Goal: Information Seeking & Learning: Learn about a topic

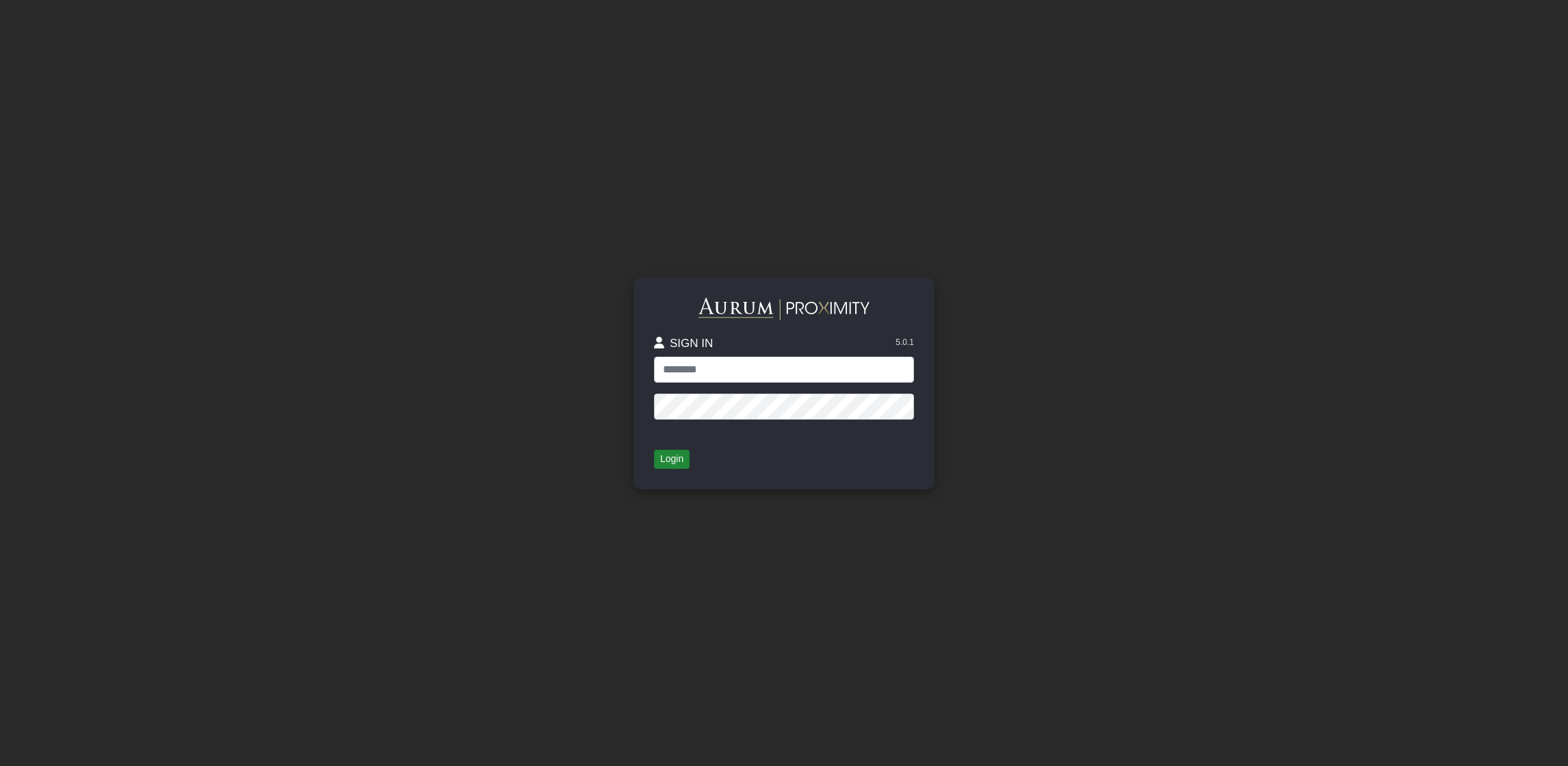
type input "**********"
click at [667, 463] on button "Login" at bounding box center [672, 458] width 36 height 19
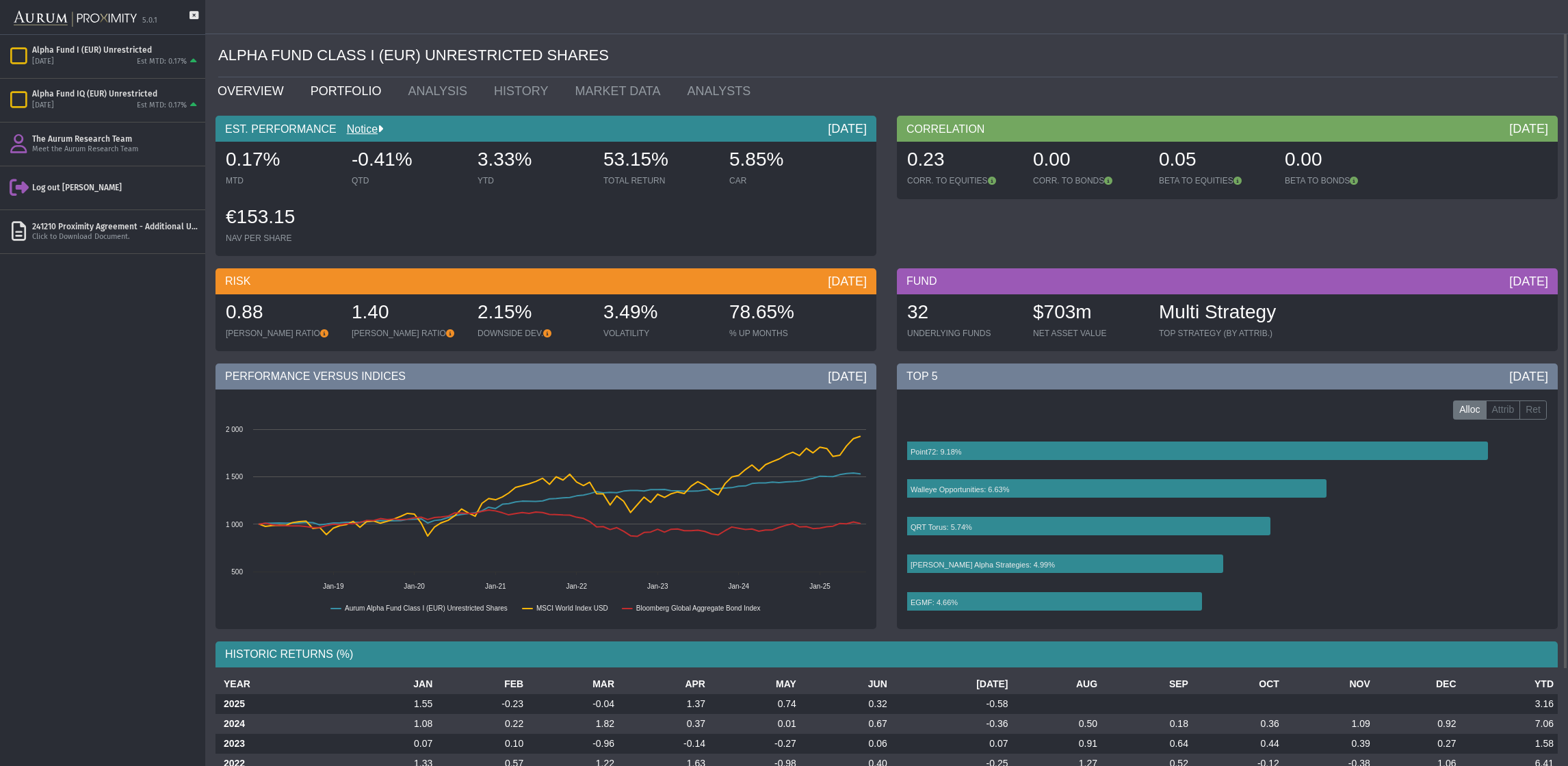
click at [356, 86] on link "PORTFOLIO" at bounding box center [349, 91] width 98 height 27
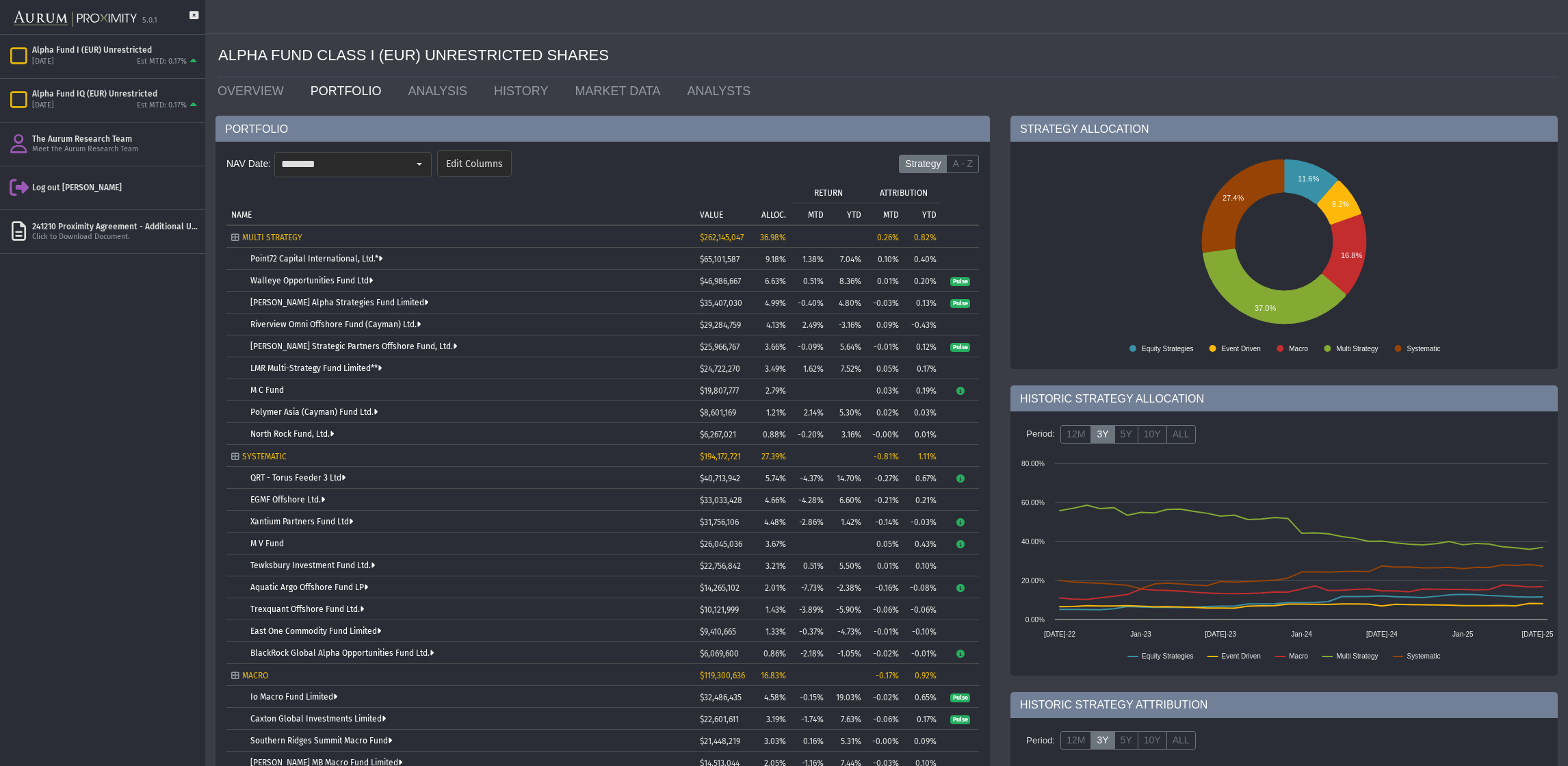
scroll to position [122, 0]
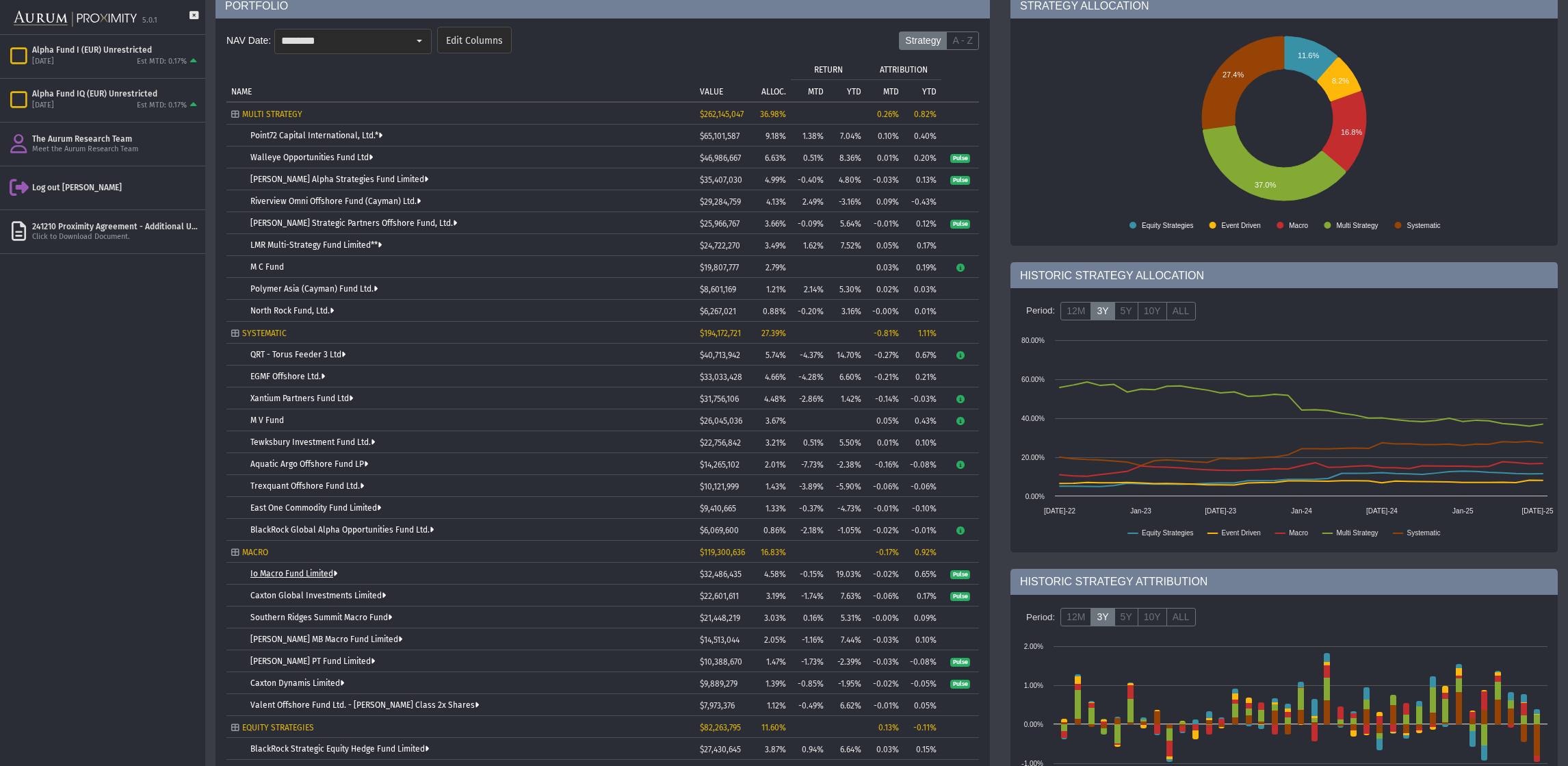
click at [310, 572] on link "Io Macro Fund Limited" at bounding box center [294, 574] width 87 height 10
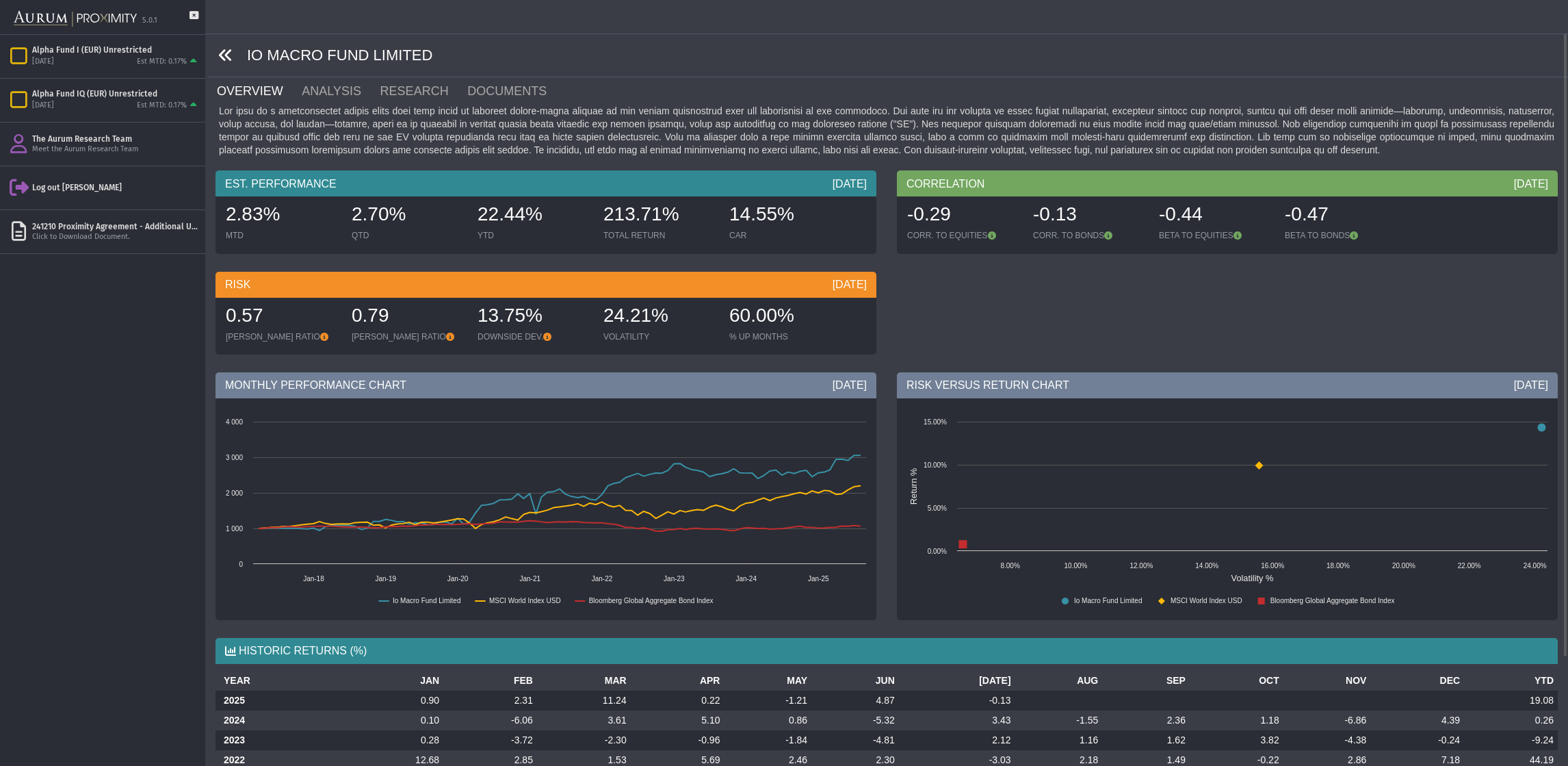
click at [220, 52] on icon at bounding box center [225, 55] width 15 height 15
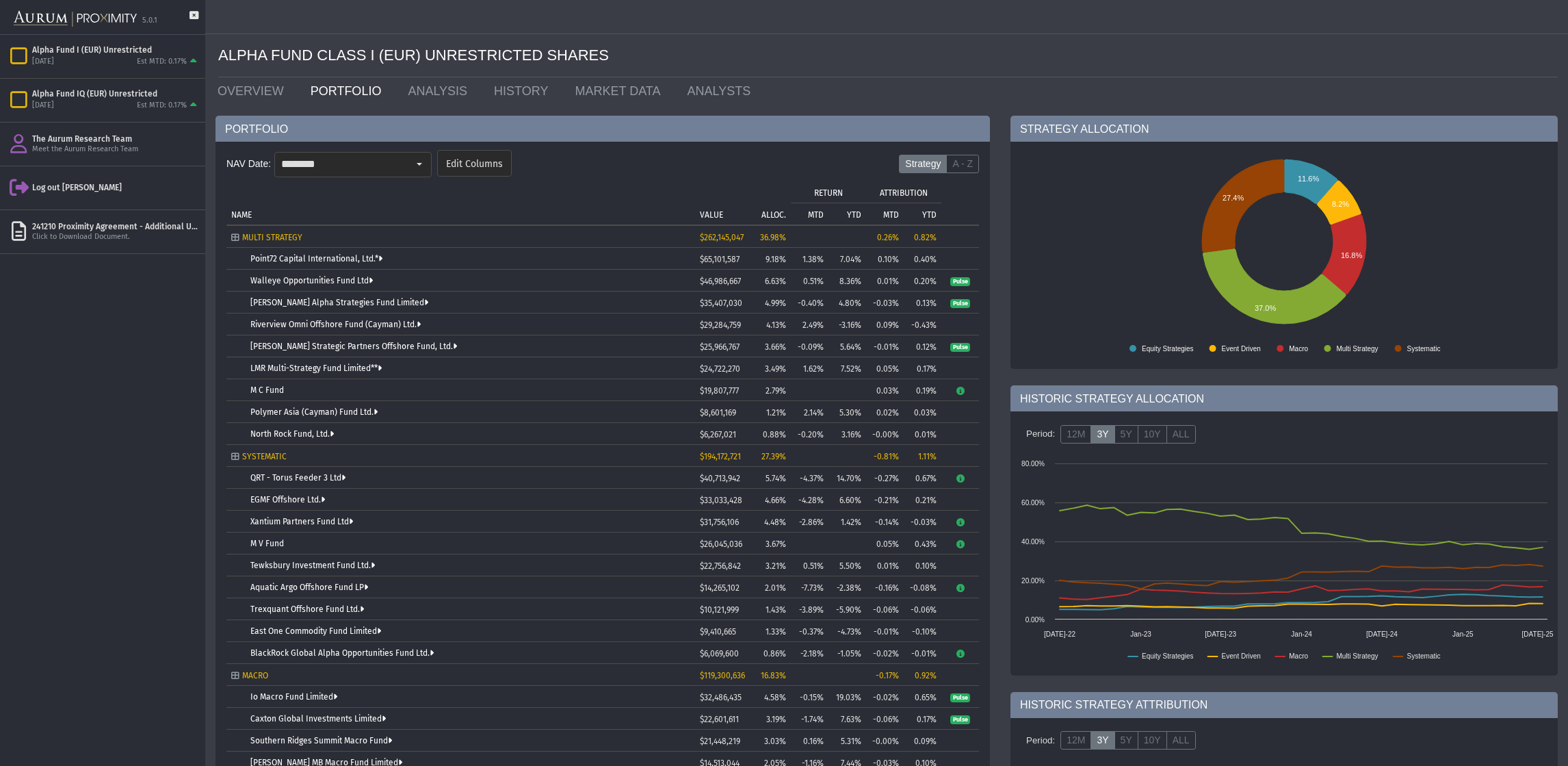
scroll to position [122, 0]
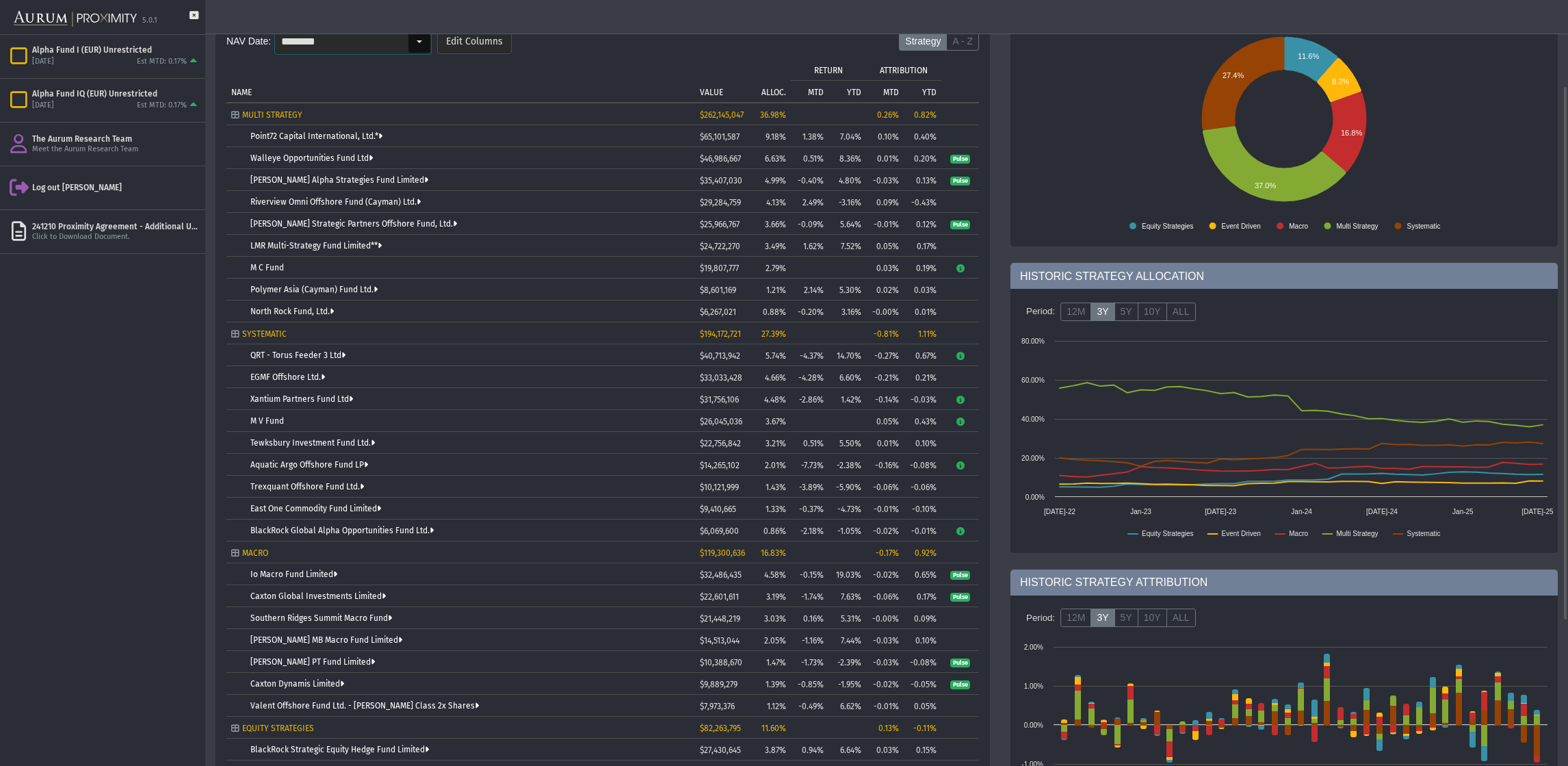
click at [410, 36] on div "Select" at bounding box center [419, 41] width 22 height 22
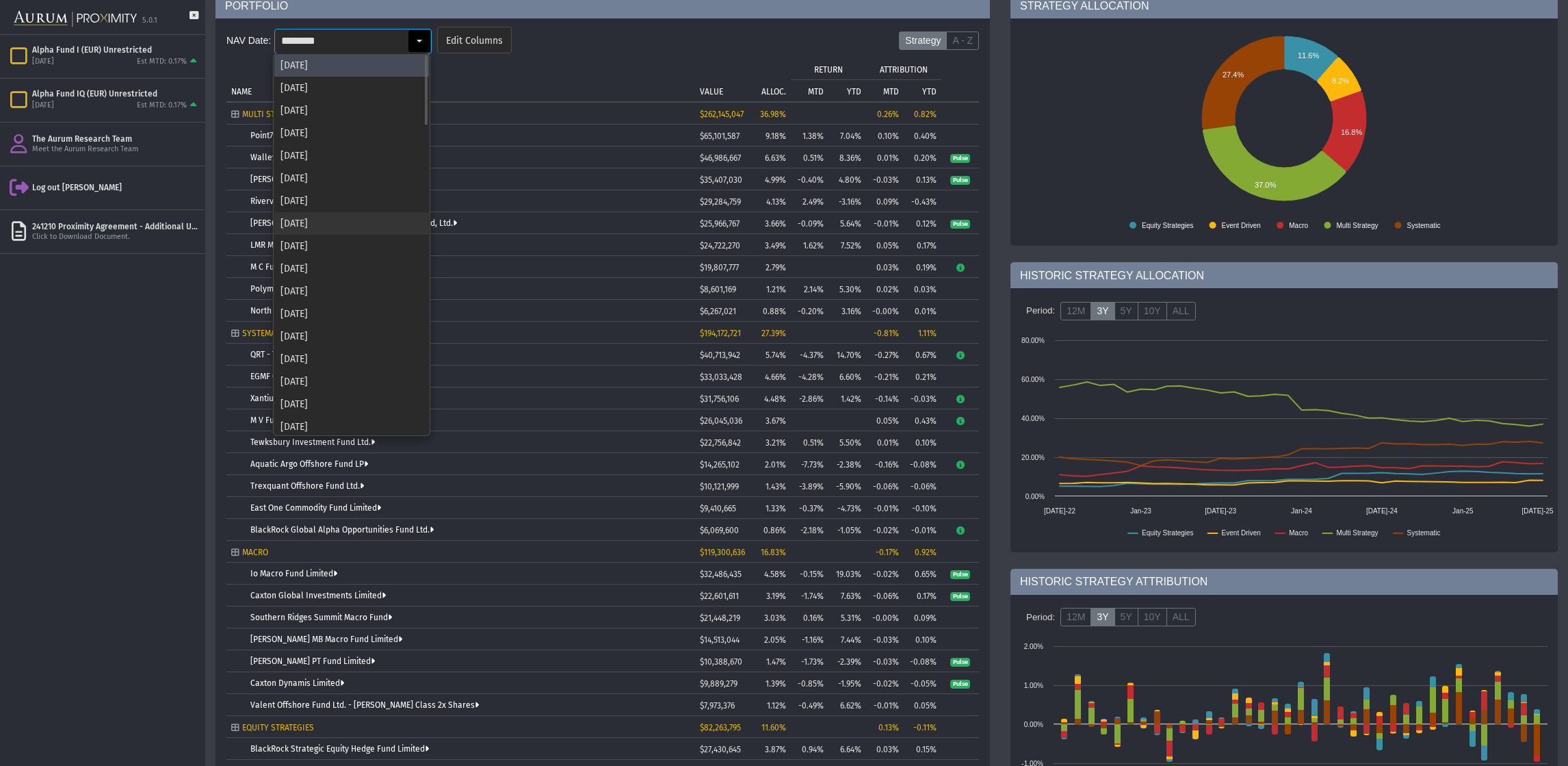
click at [327, 219] on div "[DATE]" at bounding box center [352, 223] width 154 height 22
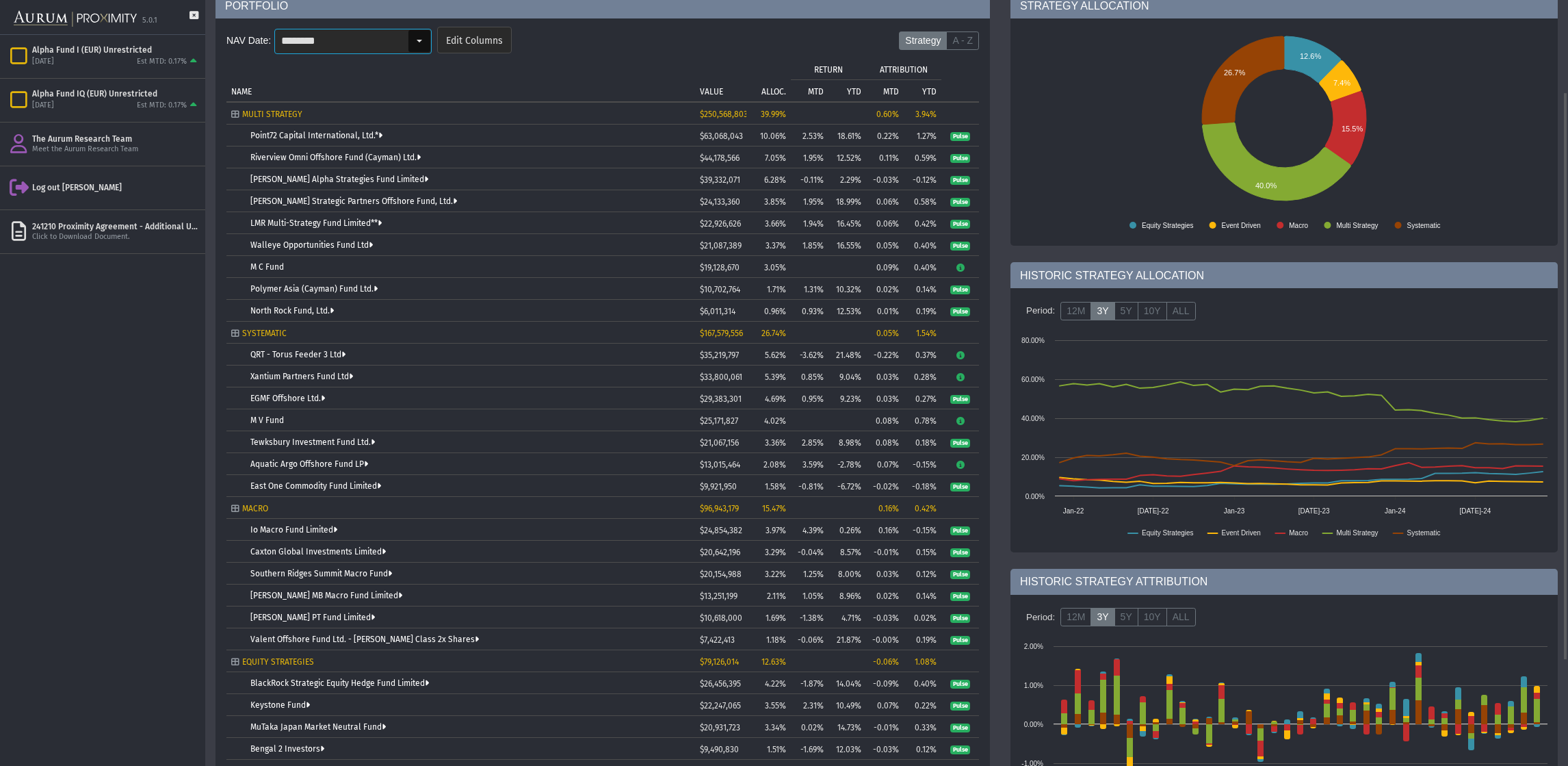
scroll to position [124, 0]
click at [416, 37] on div "Select" at bounding box center [419, 39] width 22 height 22
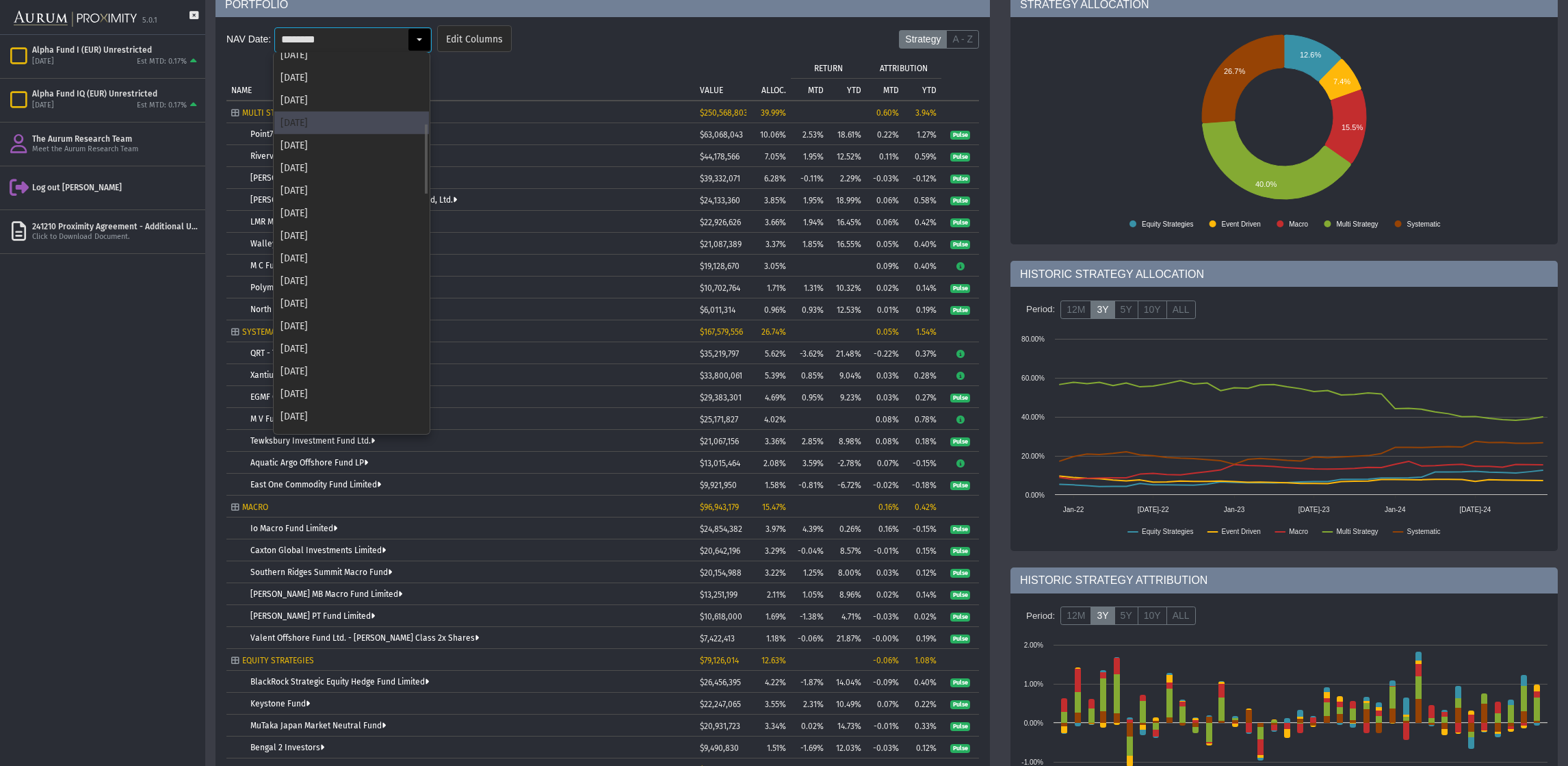
scroll to position [371, 0]
click at [307, 111] on div "[DATE]" at bounding box center [352, 122] width 154 height 22
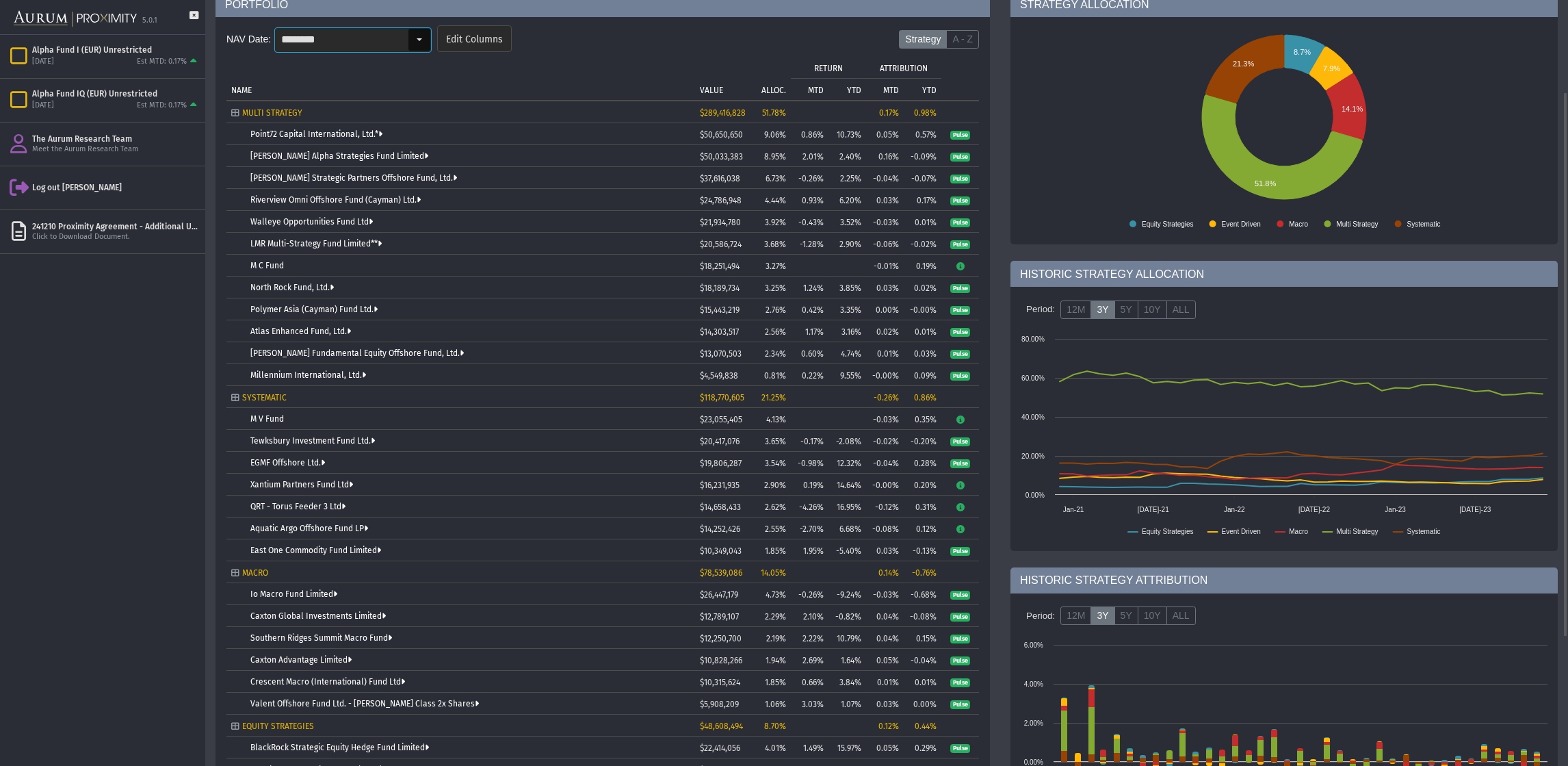
scroll to position [124, 0]
click at [413, 46] on div "Select" at bounding box center [419, 39] width 22 height 22
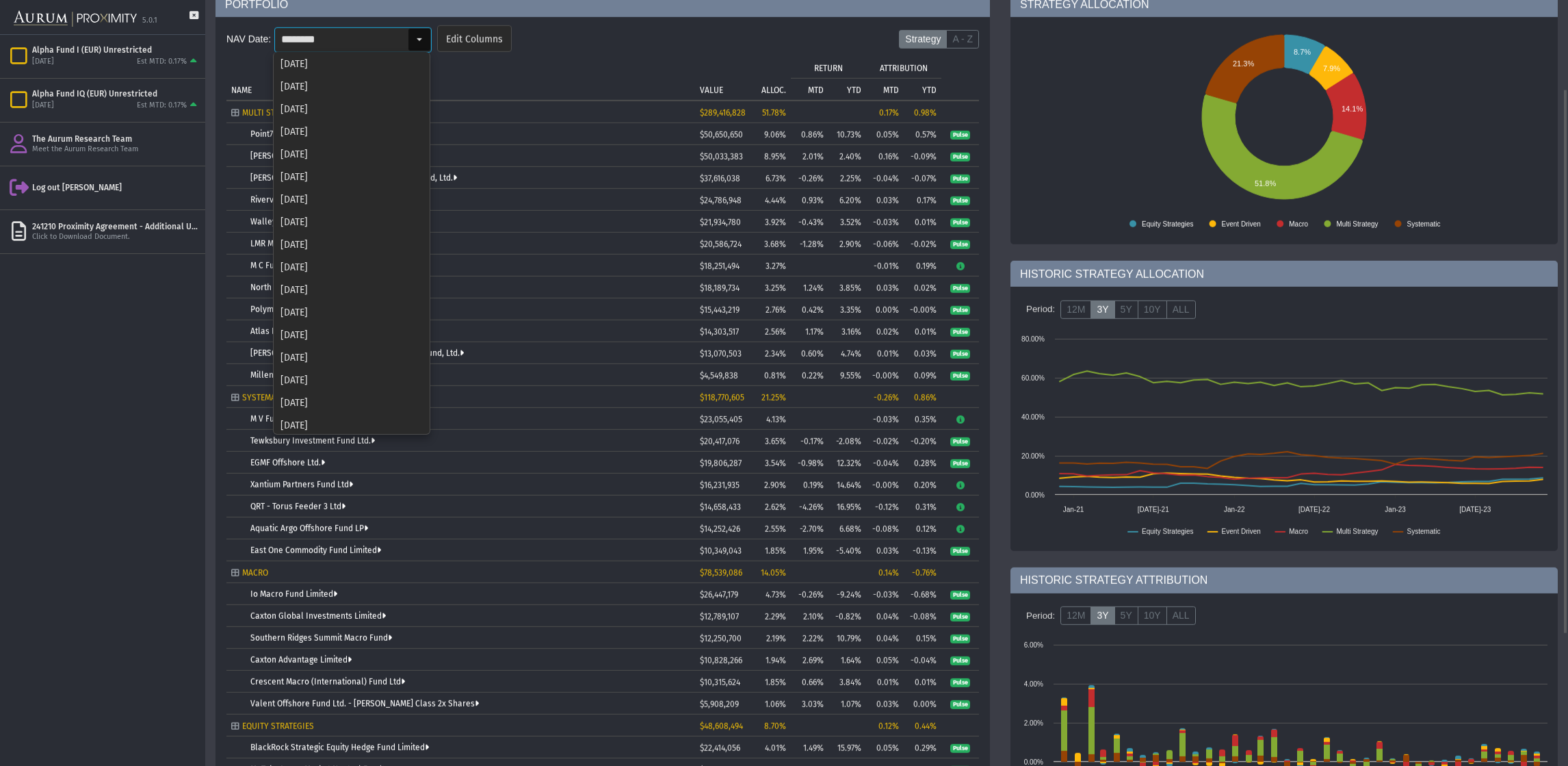
scroll to position [371, 0]
click at [293, 397] on div "[DATE]" at bounding box center [352, 392] width 154 height 22
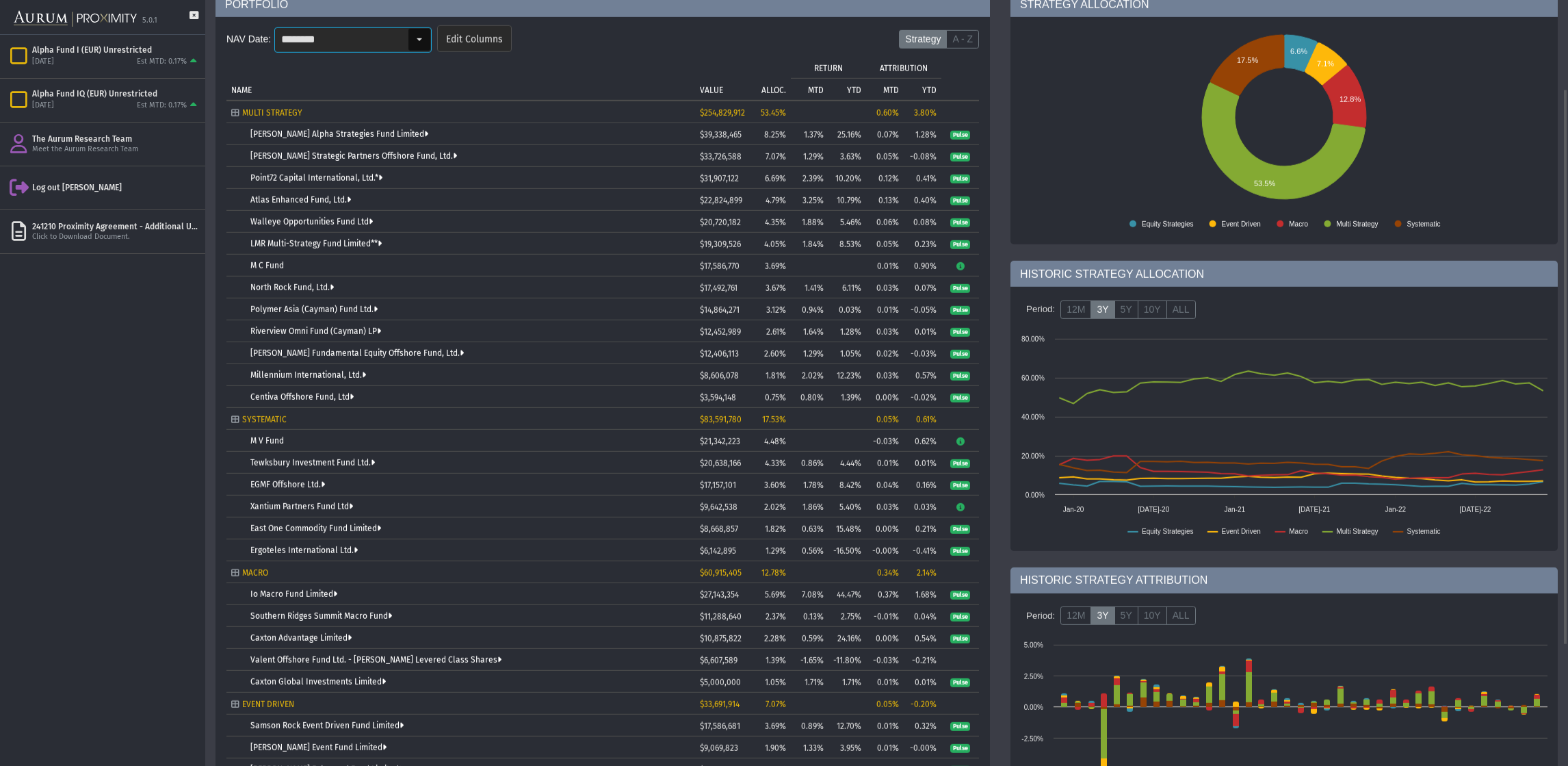
click at [417, 38] on div "Select" at bounding box center [419, 39] width 22 height 22
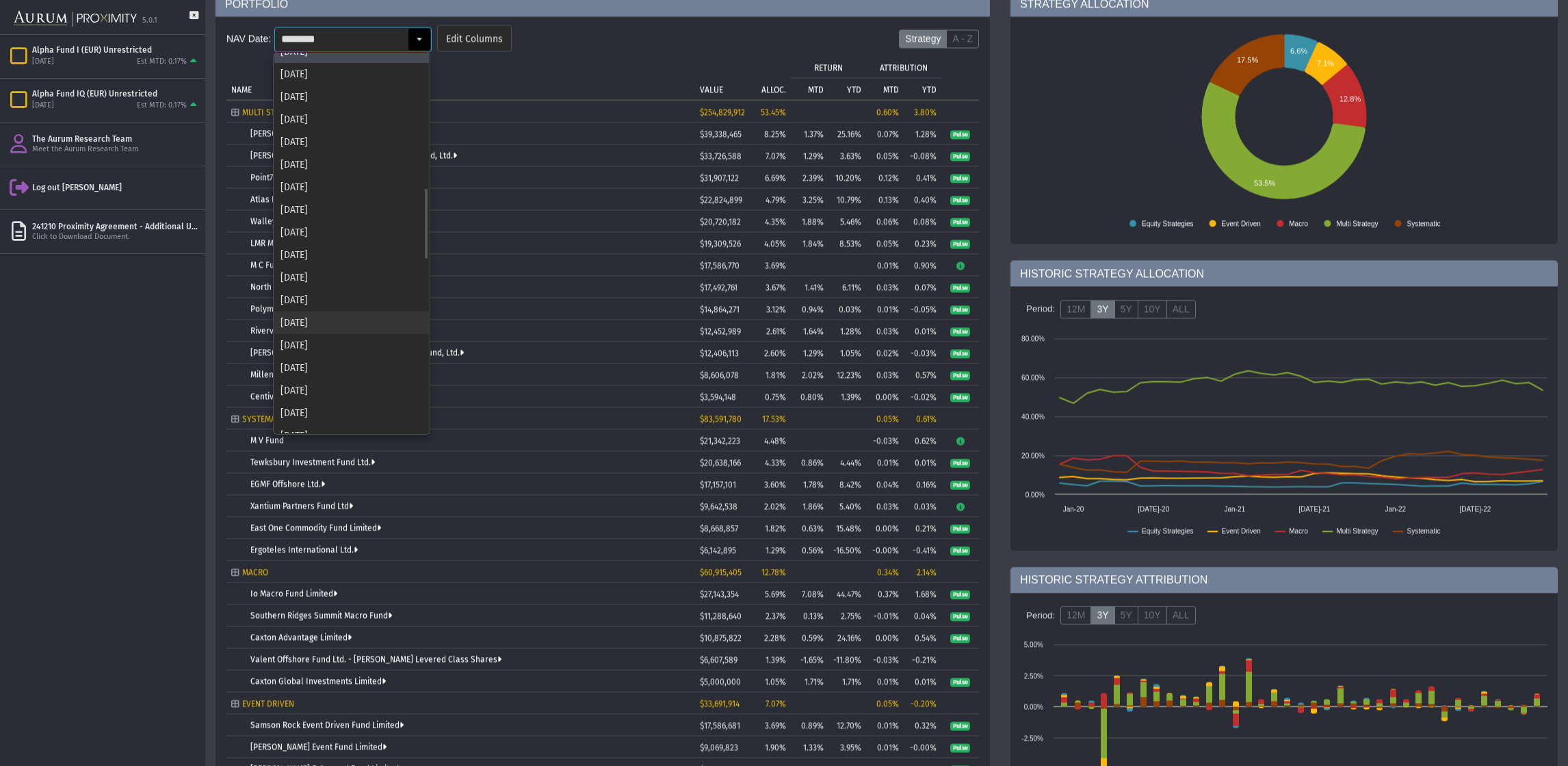
scroll to position [713, 0]
click at [312, 317] on div "[DATE]" at bounding box center [352, 322] width 154 height 22
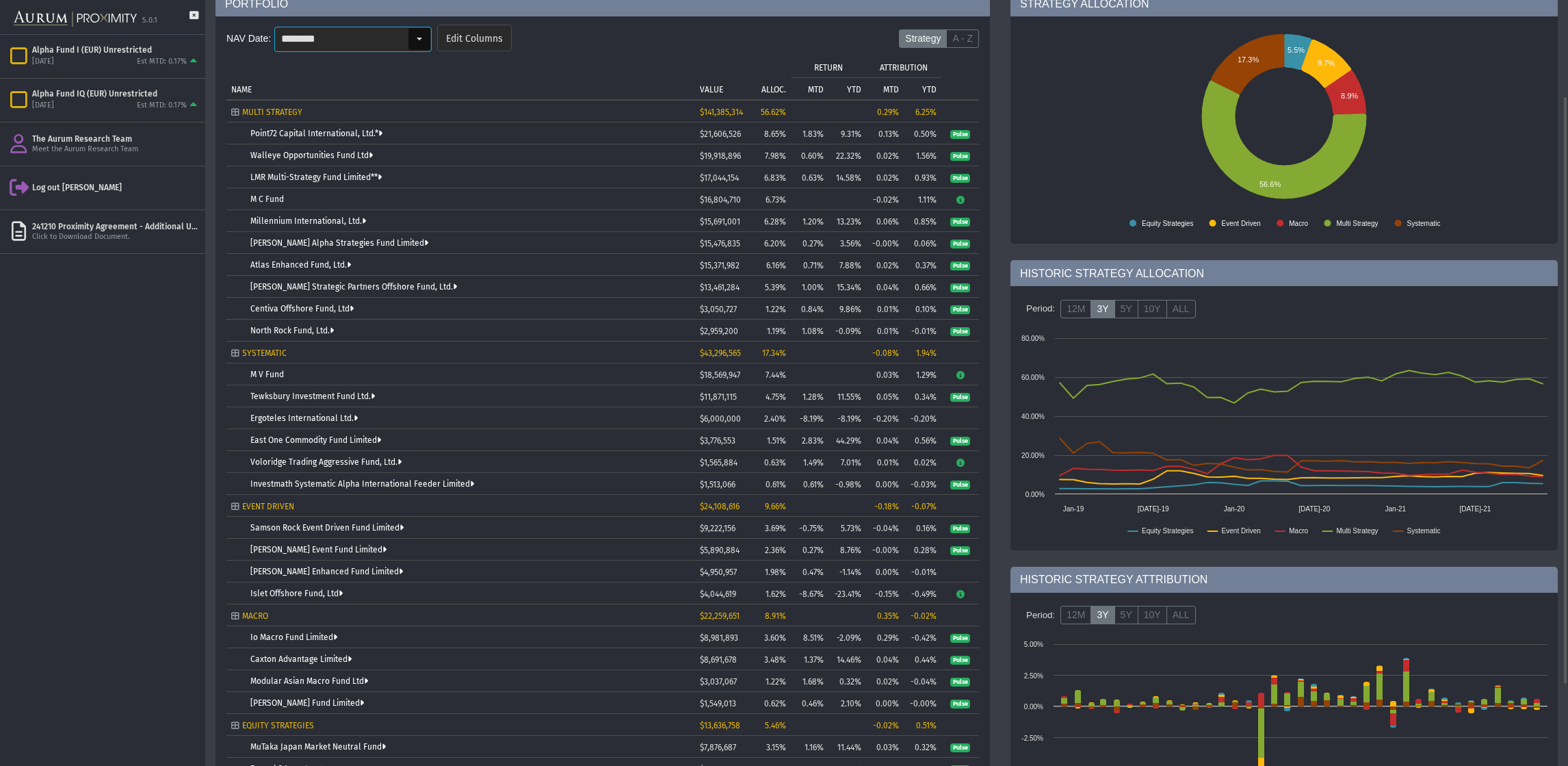
click at [413, 37] on div "Select" at bounding box center [419, 39] width 22 height 22
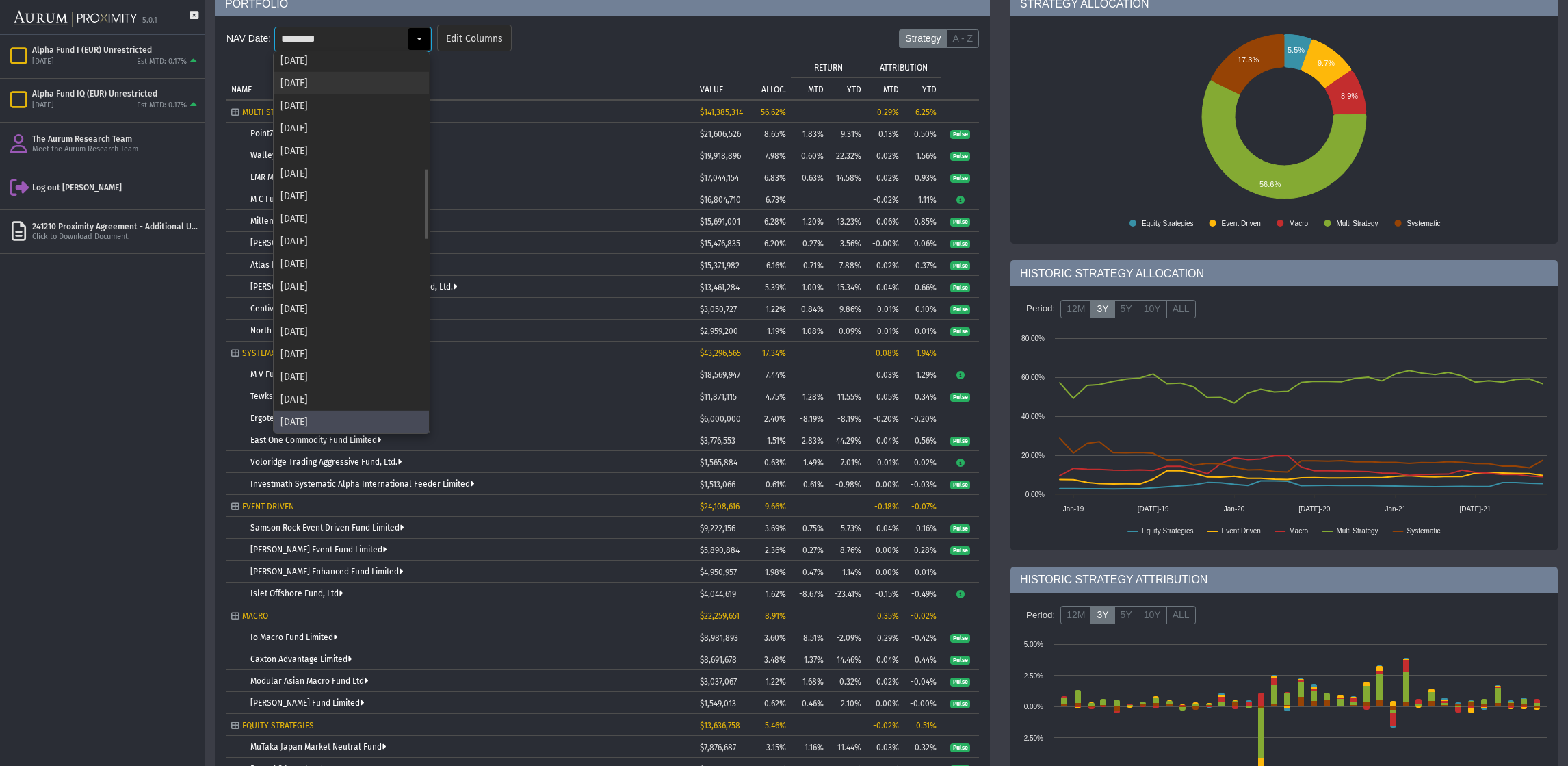
scroll to position [0, 0]
click at [317, 72] on div "[DATE]" at bounding box center [352, 63] width 154 height 22
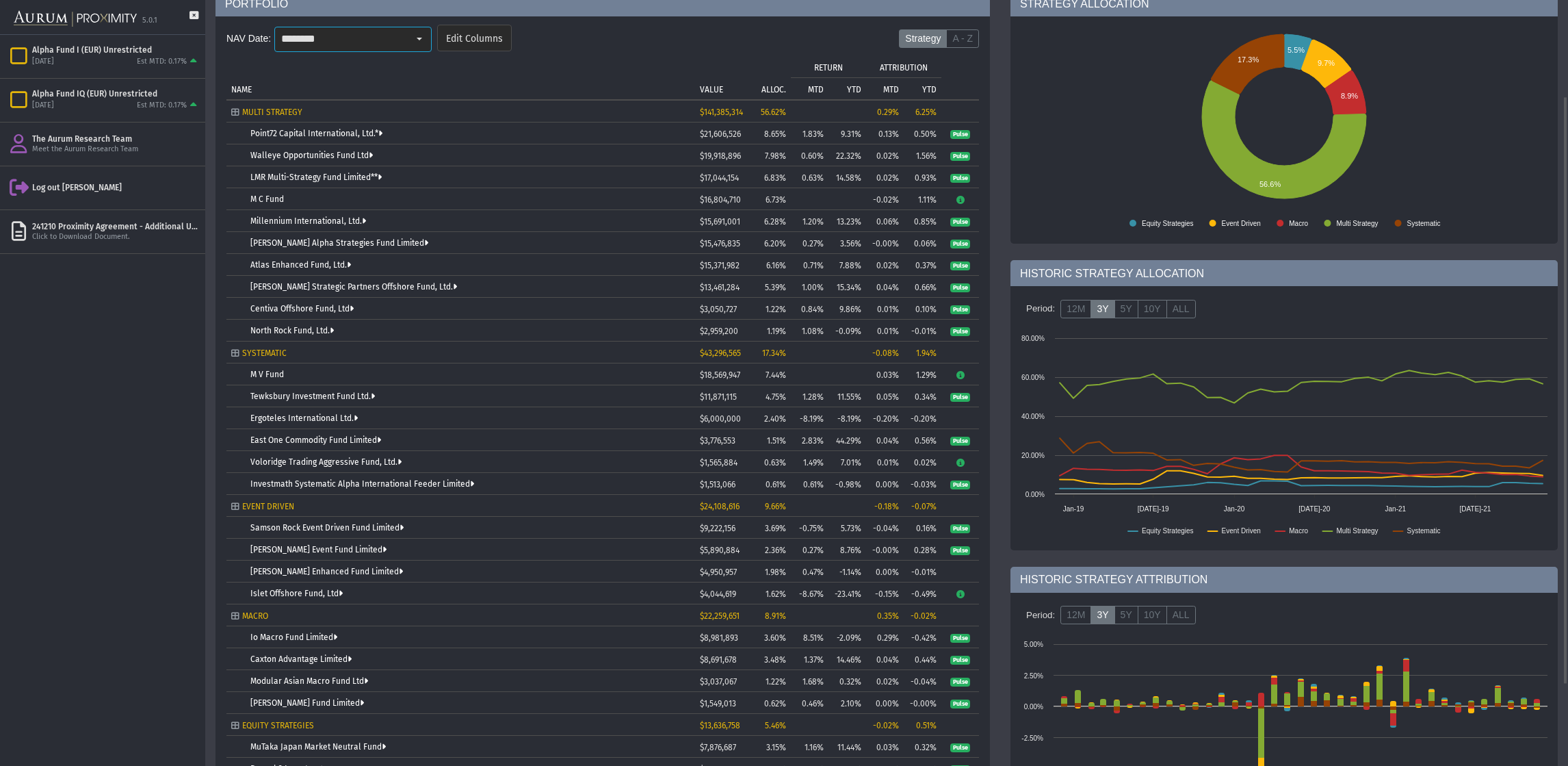
type input "********"
